Goal: Communication & Community: Share content

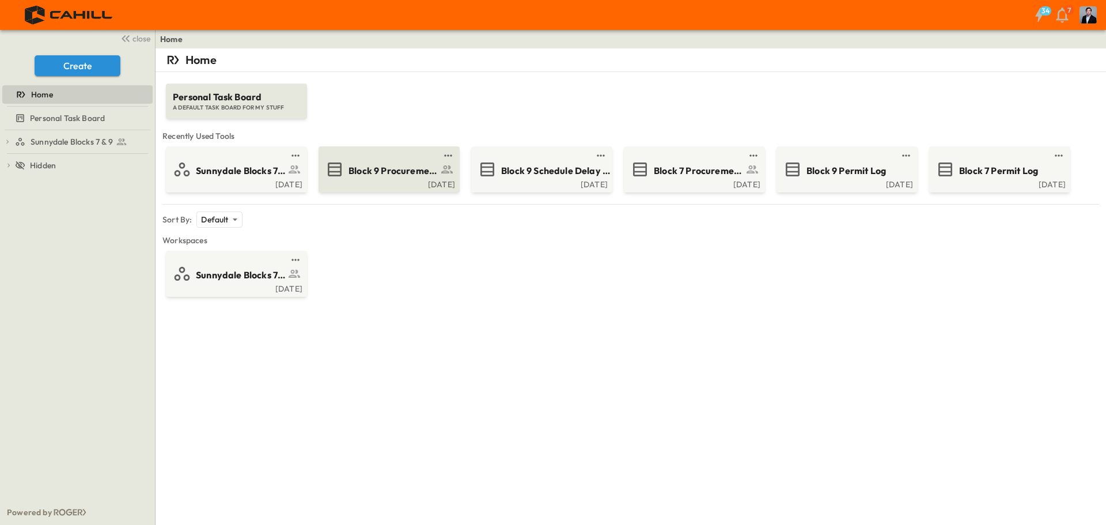
click at [374, 158] on link at bounding box center [385, 155] width 111 height 9
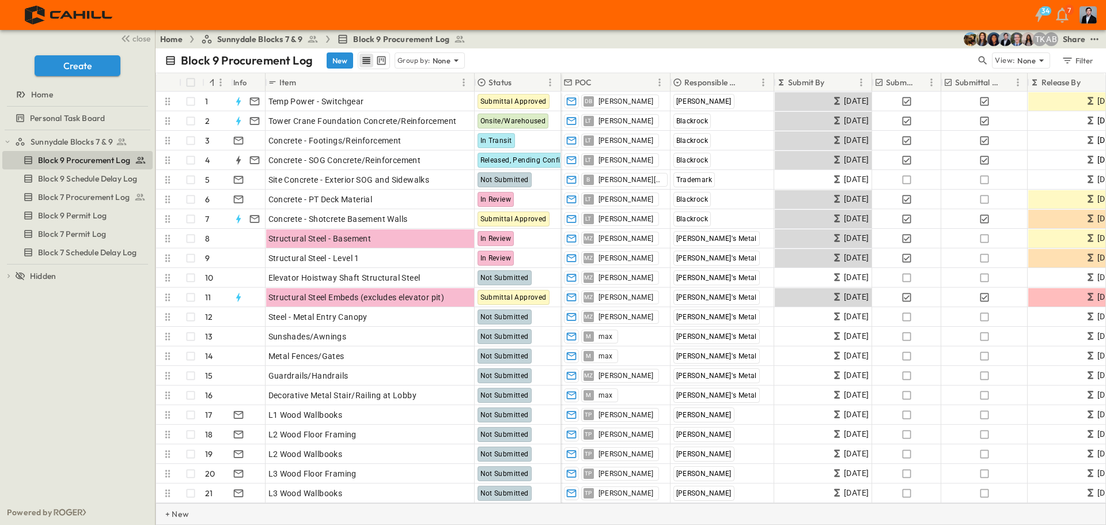
drag, startPoint x: 522, startPoint y: 503, endPoint x: 579, endPoint y: 499, distance: 57.2
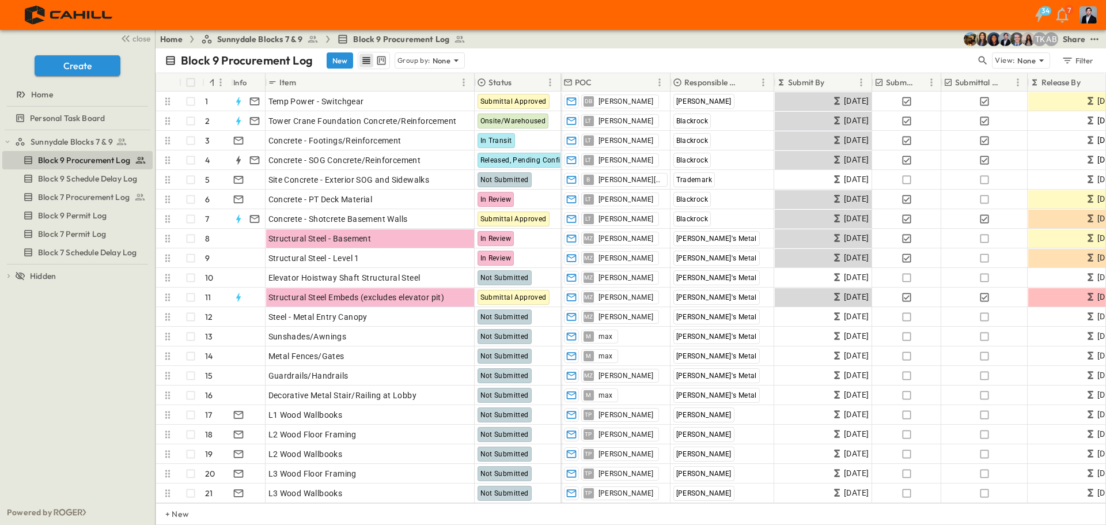
click at [589, 506] on div "+ New" at bounding box center [631, 514] width 950 height 22
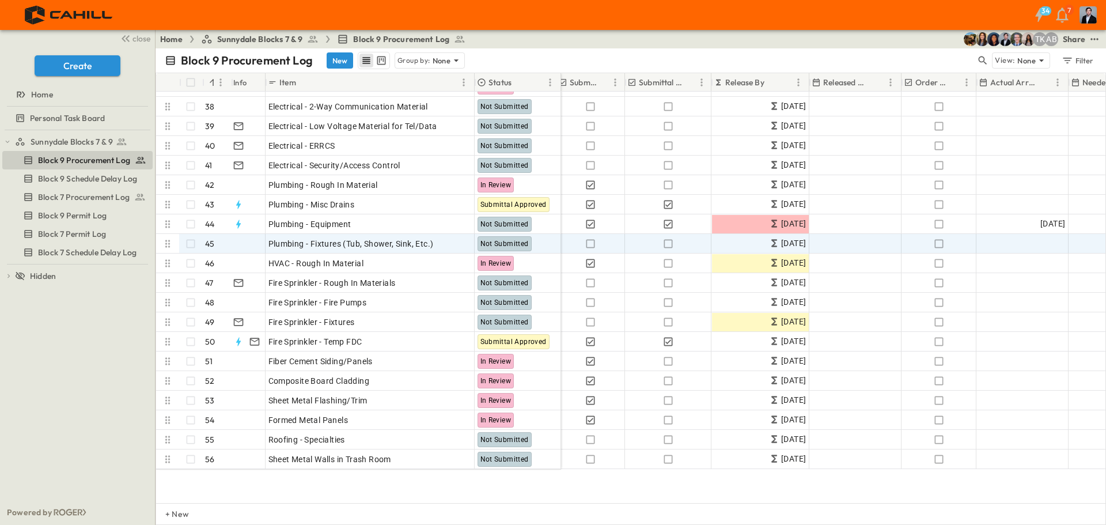
scroll to position [621, 316]
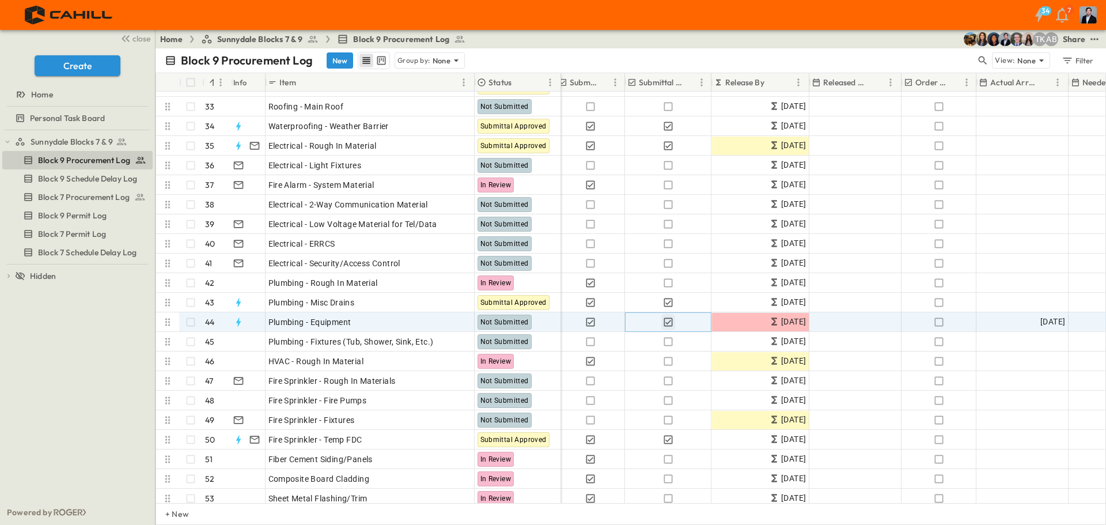
click at [665, 320] on icon "button" at bounding box center [668, 322] width 12 height 12
click at [668, 321] on icon "button" at bounding box center [668, 322] width 12 height 12
click at [669, 321] on icon "button" at bounding box center [667, 321] width 9 height 9
click at [589, 324] on icon "button" at bounding box center [591, 322] width 12 height 12
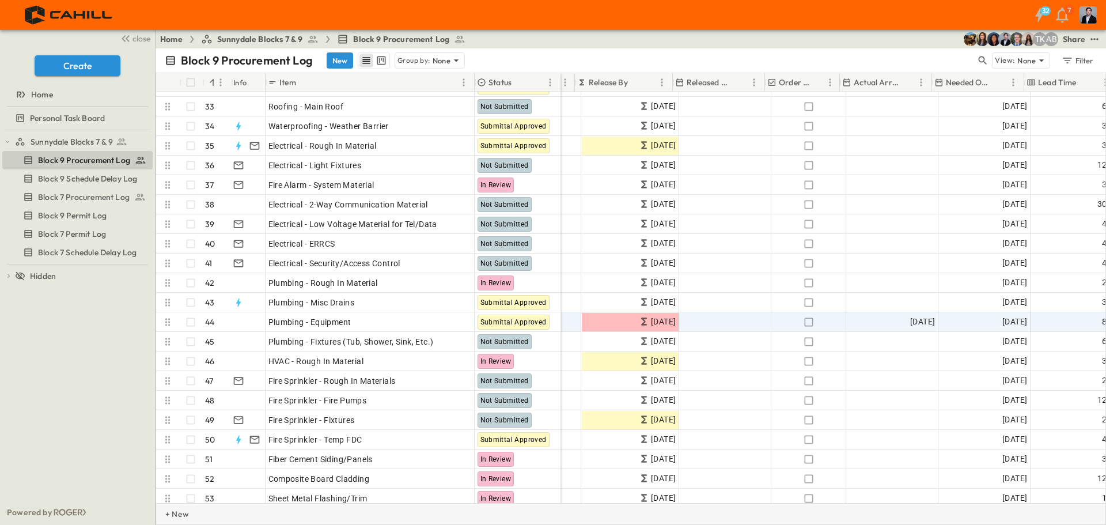
scroll to position [621, 453]
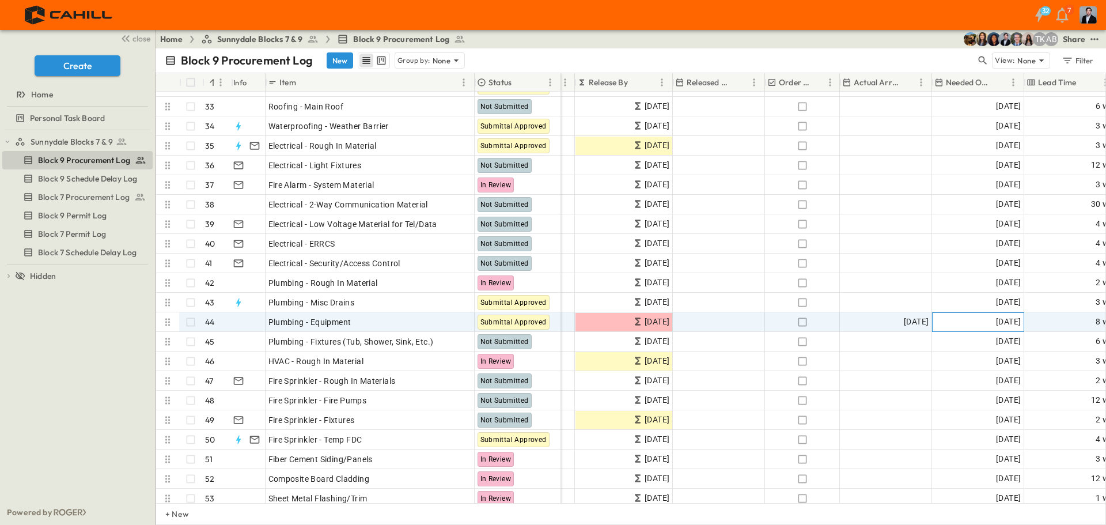
click at [996, 321] on span "[DATE]" at bounding box center [1008, 321] width 25 height 13
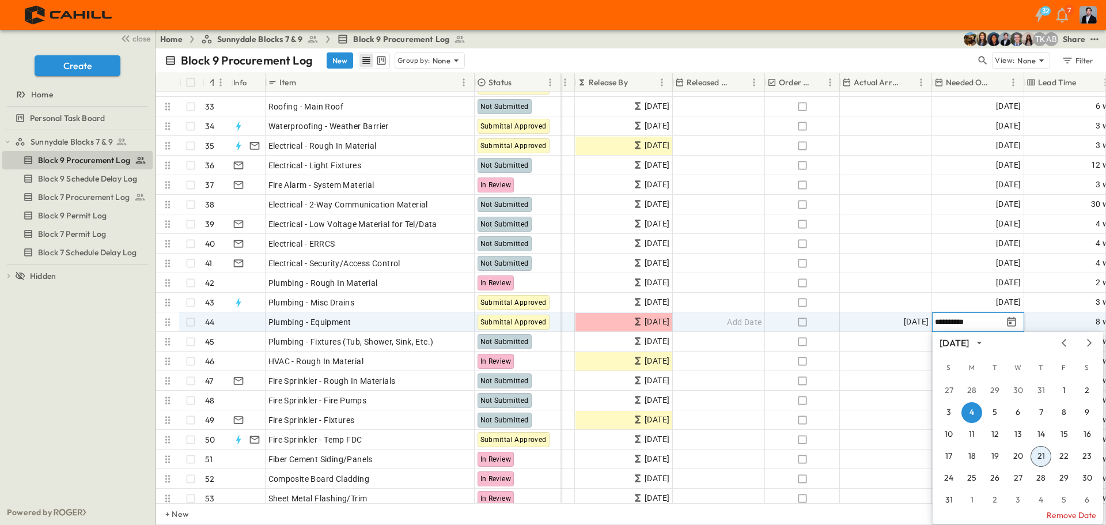
click at [1089, 351] on div "[DATE] S M T W T F S 27 28 29 30 31 1 2 3 4 5 6 7 8 9 10 11 12 13 14 15 16 17 1…" at bounding box center [1017, 424] width 170 height 185
click at [1089, 346] on icon "Next month" at bounding box center [1089, 342] width 14 height 9
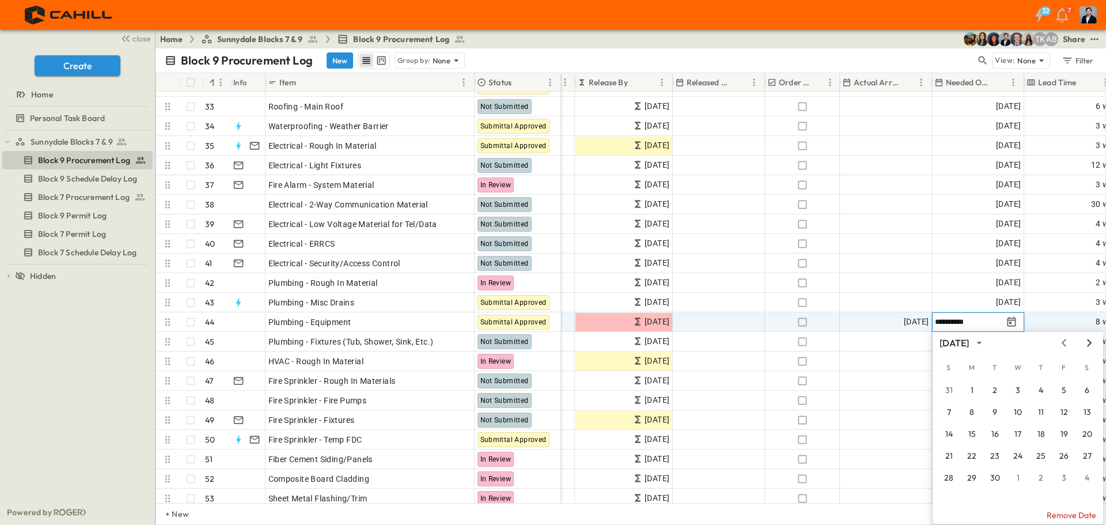
click at [1090, 342] on icon "Next month" at bounding box center [1089, 342] width 5 height 7
click at [1090, 347] on icon "Next month" at bounding box center [1089, 342] width 14 height 9
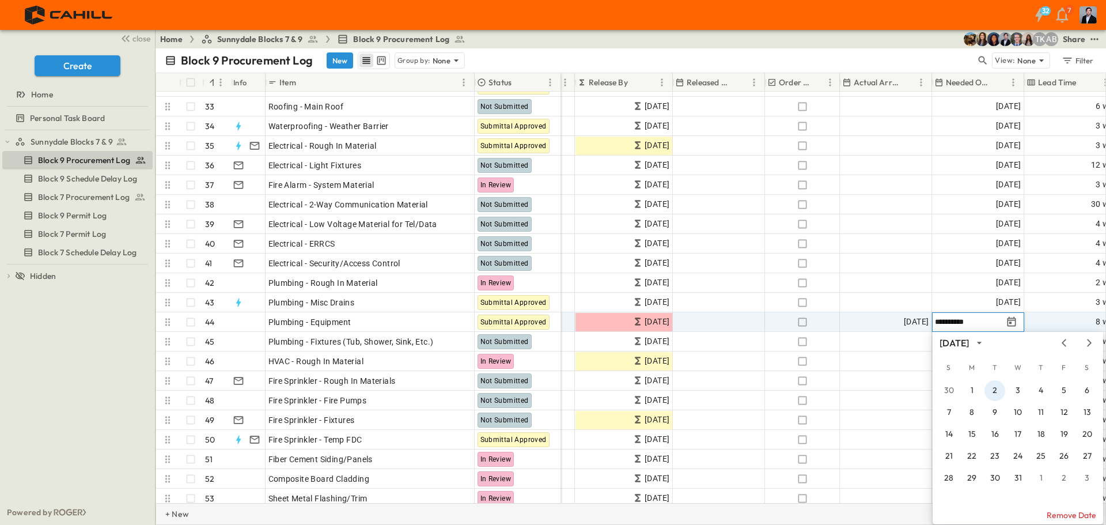
click at [999, 389] on button "2" at bounding box center [994, 390] width 21 height 21
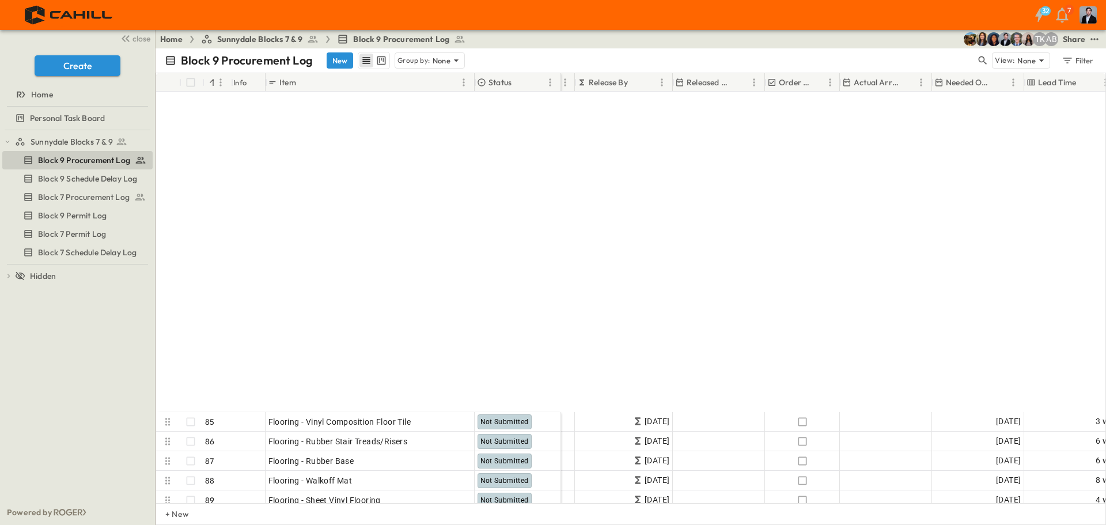
scroll to position [1728, 453]
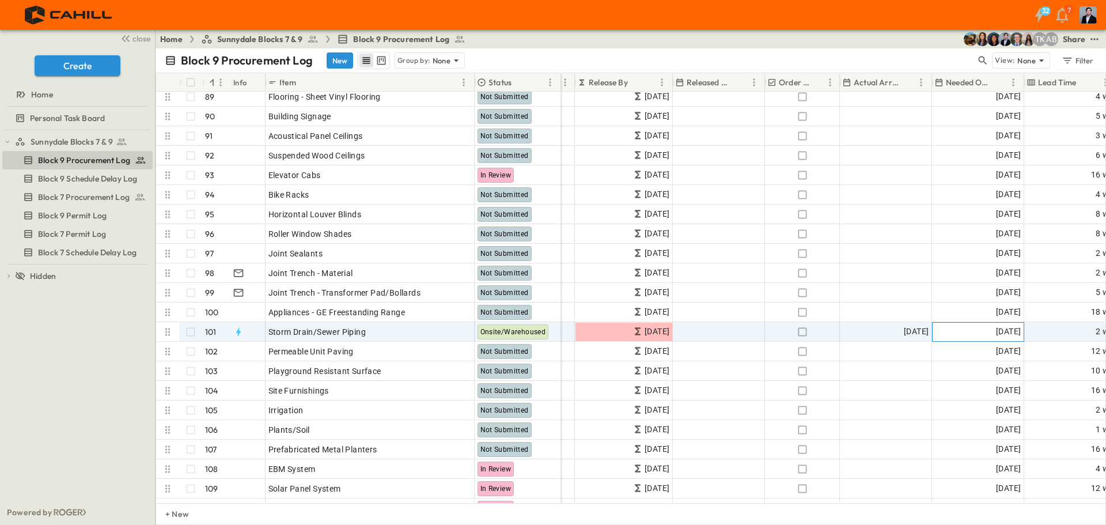
click at [996, 334] on span "[DATE]" at bounding box center [1008, 331] width 25 height 13
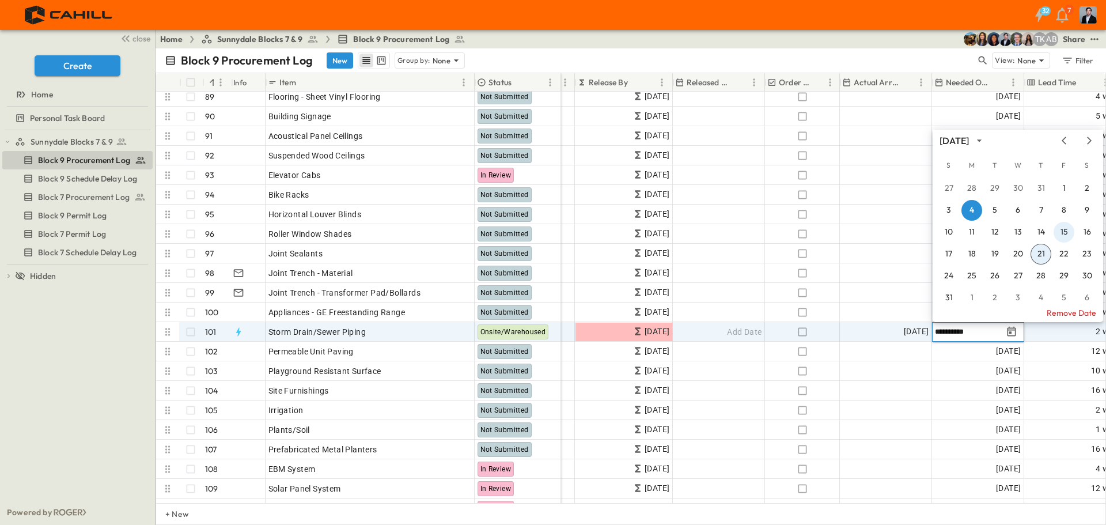
click at [1088, 145] on icon "Next month" at bounding box center [1089, 140] width 14 height 9
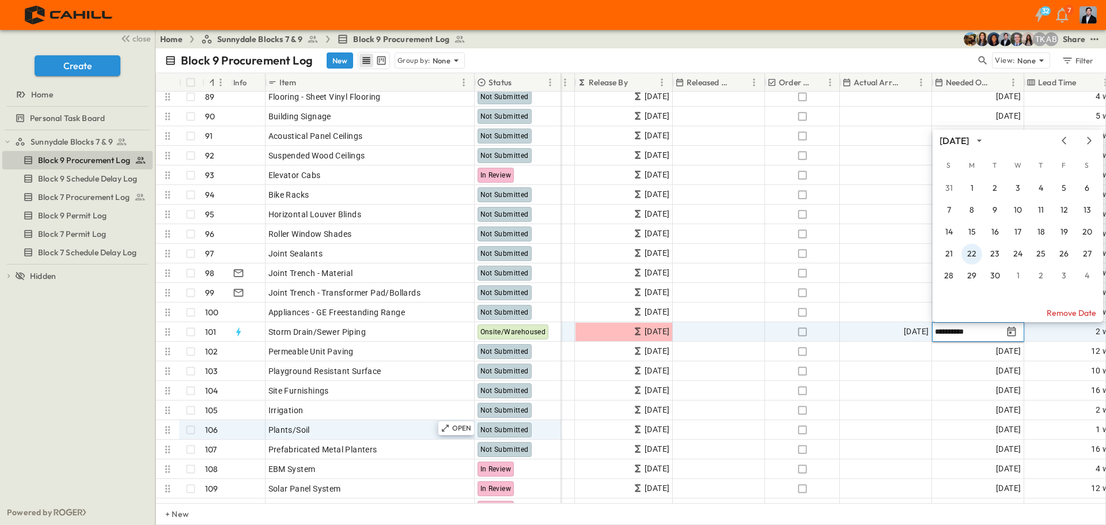
click at [970, 257] on button "22" at bounding box center [971, 254] width 21 height 21
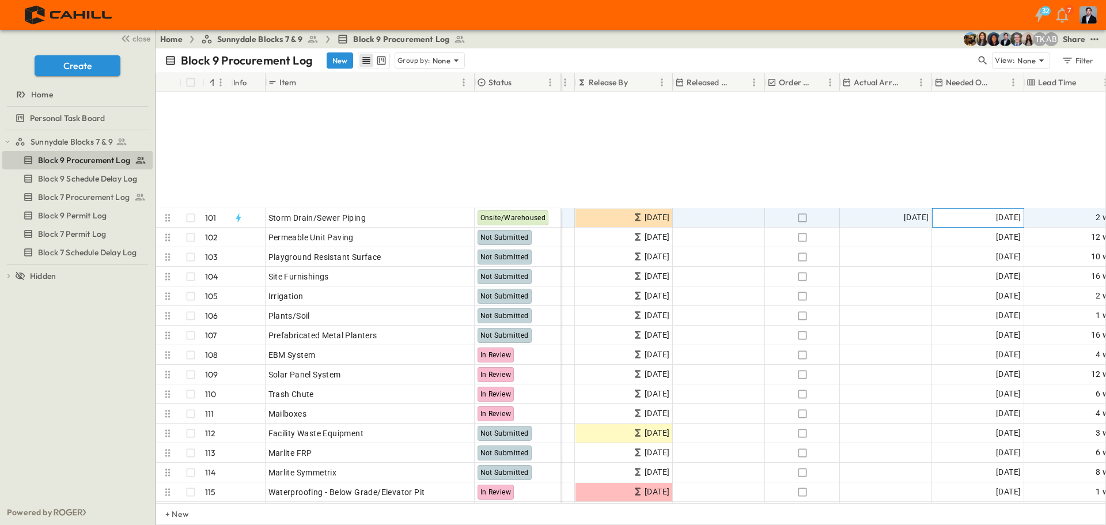
scroll to position [2016, 453]
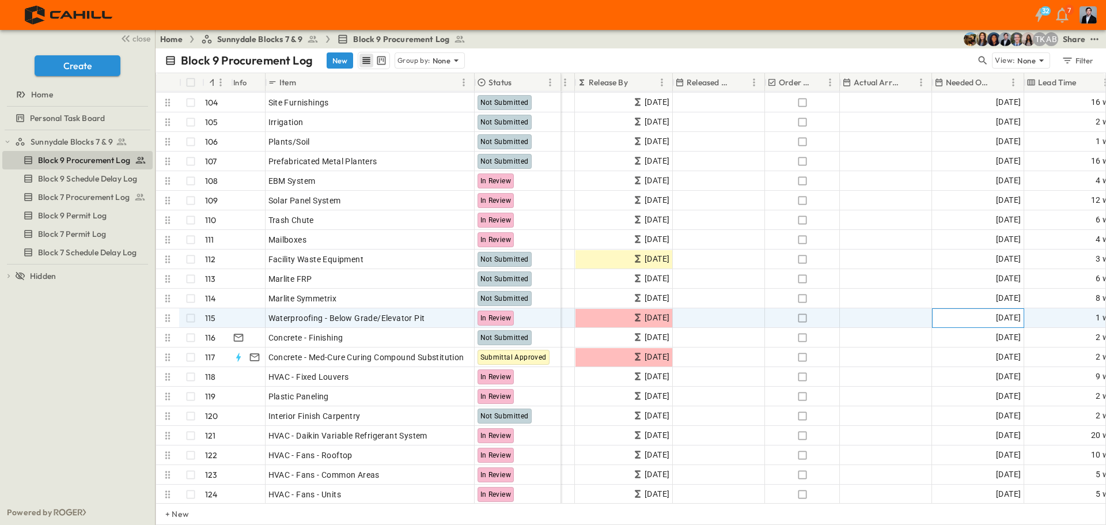
click at [996, 318] on span "[DATE]" at bounding box center [1008, 317] width 25 height 13
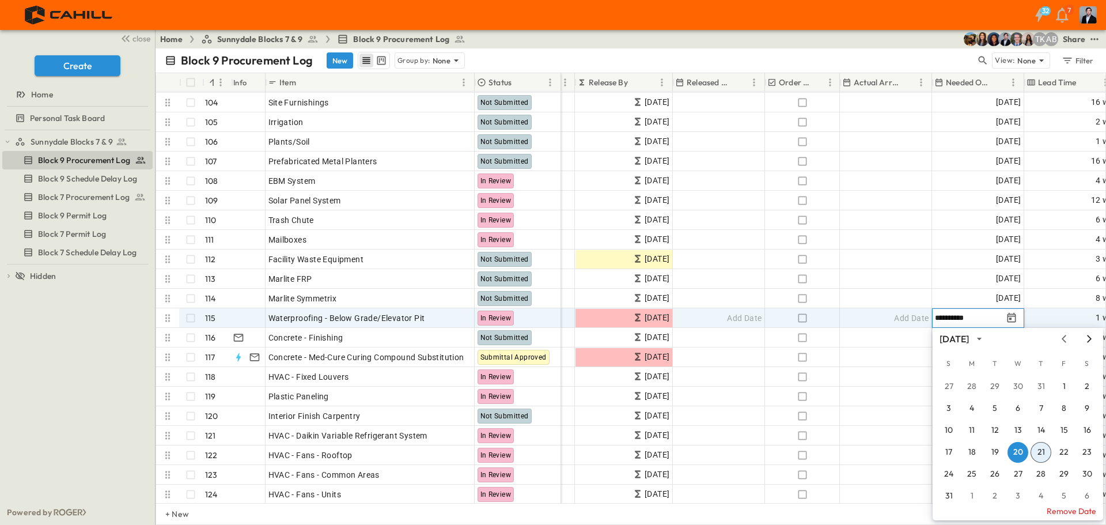
click at [1091, 336] on icon "Next month" at bounding box center [1089, 338] width 14 height 9
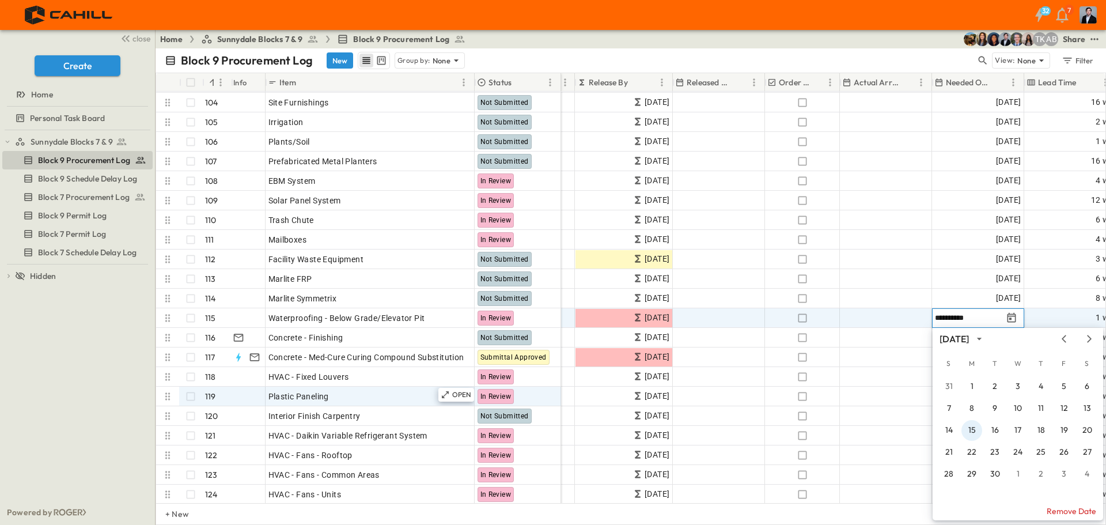
click at [970, 431] on button "15" at bounding box center [971, 430] width 21 height 21
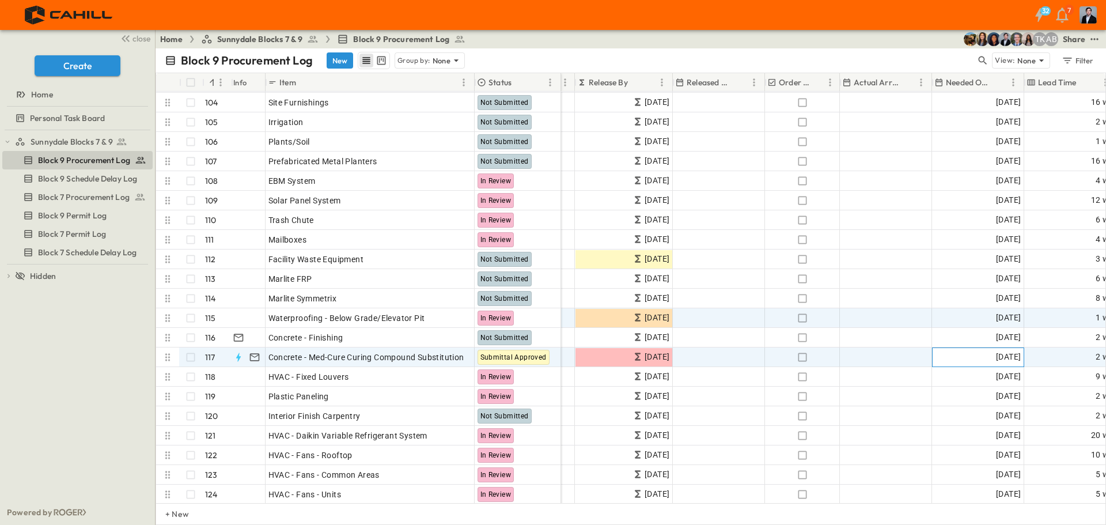
click at [996, 359] on span "[DATE]" at bounding box center [1008, 356] width 25 height 13
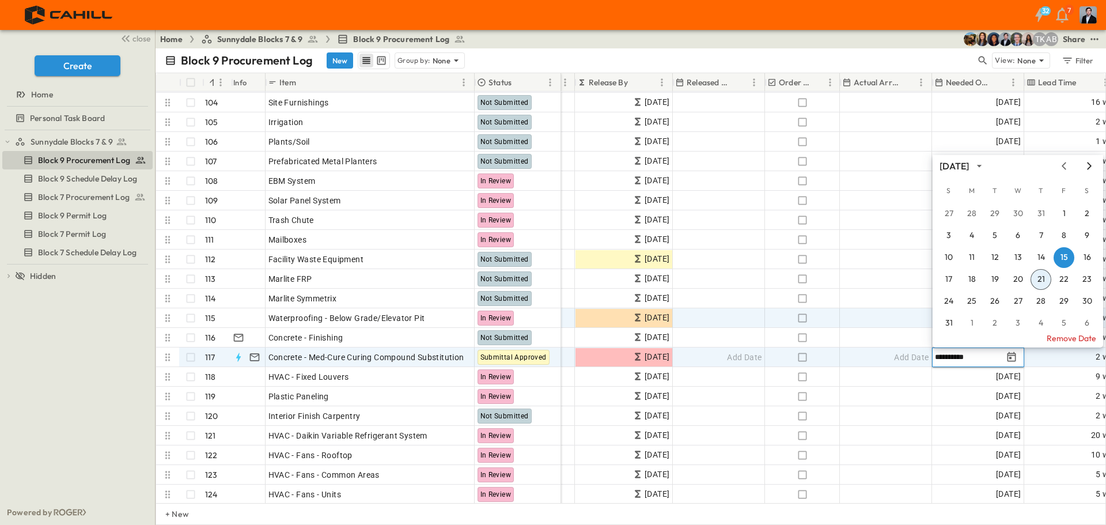
click at [1087, 166] on icon "Next month" at bounding box center [1089, 165] width 14 height 9
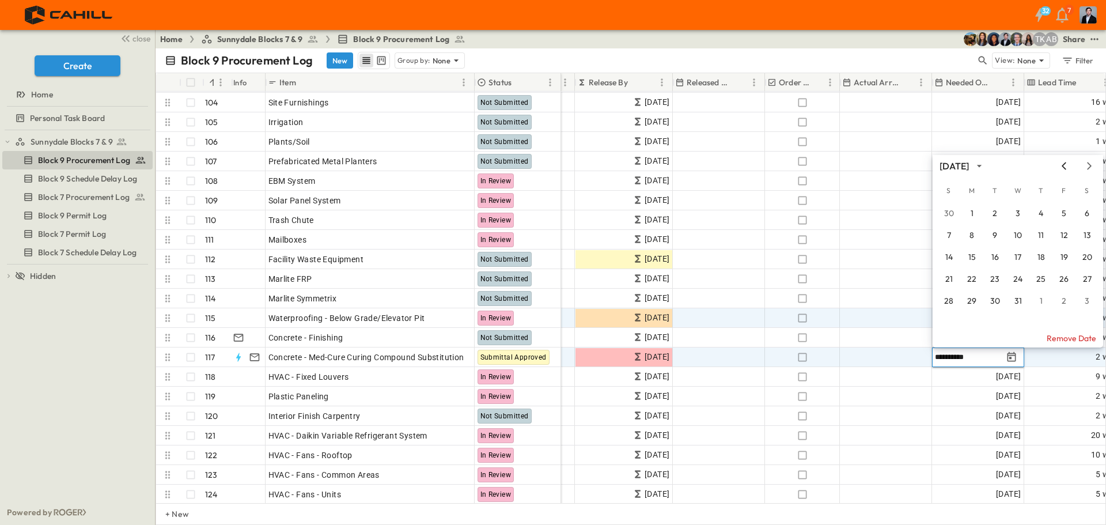
click at [1064, 166] on icon "Previous month" at bounding box center [1064, 165] width 14 height 9
click at [979, 299] on button "27" at bounding box center [971, 301] width 21 height 21
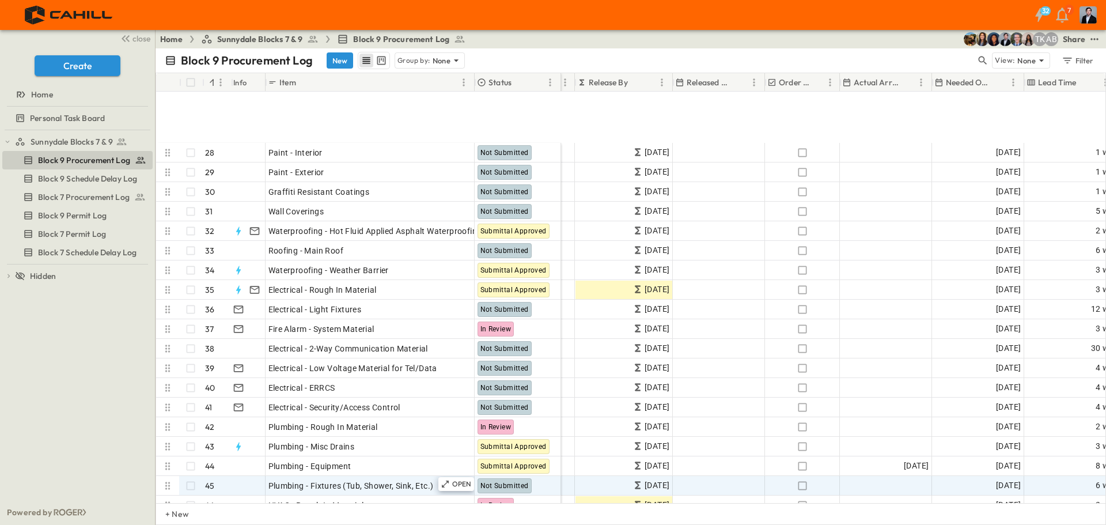
scroll to position [576, 453]
